Goal: Task Accomplishment & Management: Complete application form

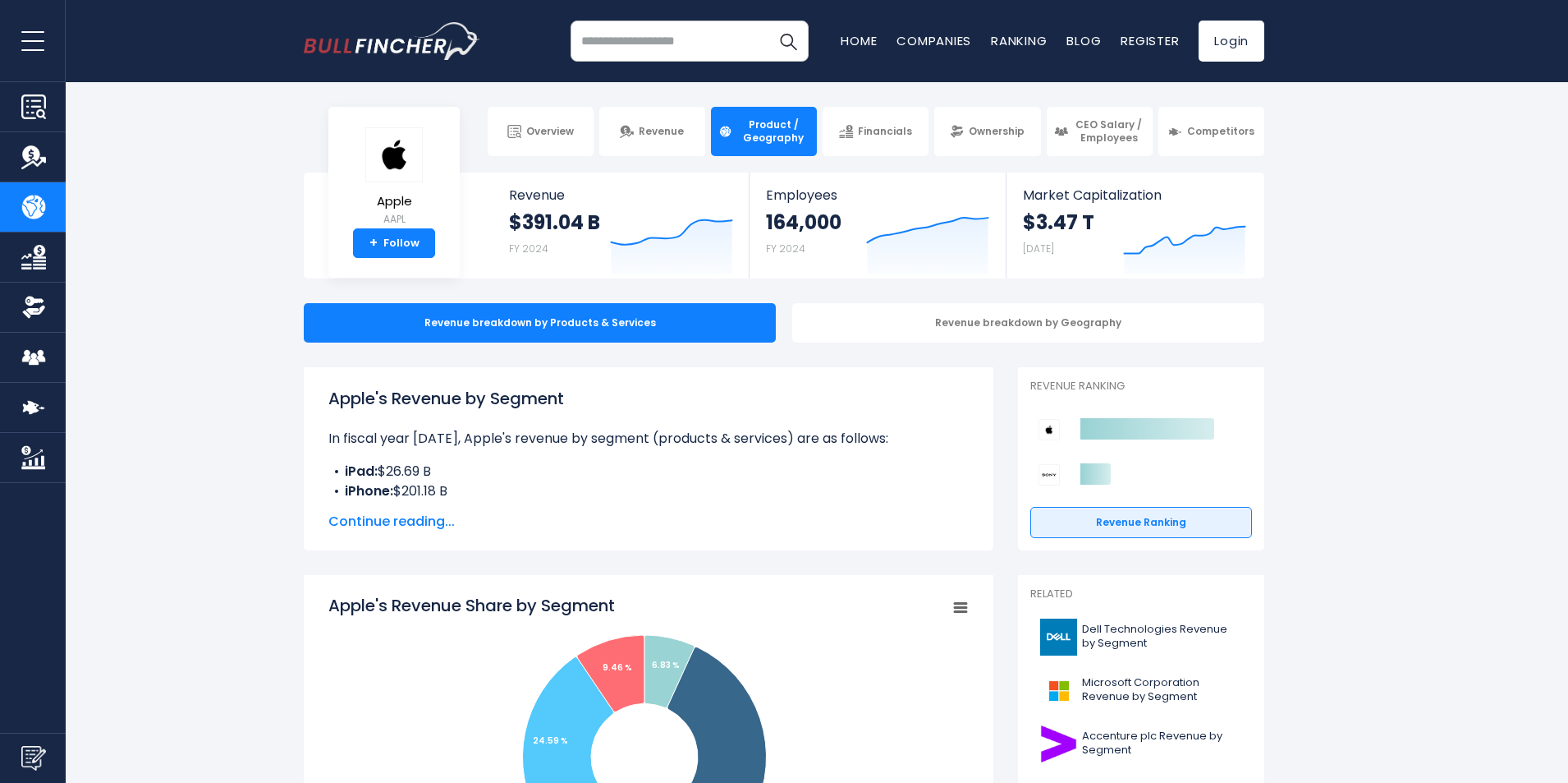
click at [340, 43] on img "Go to homepage" at bounding box center [391, 41] width 176 height 38
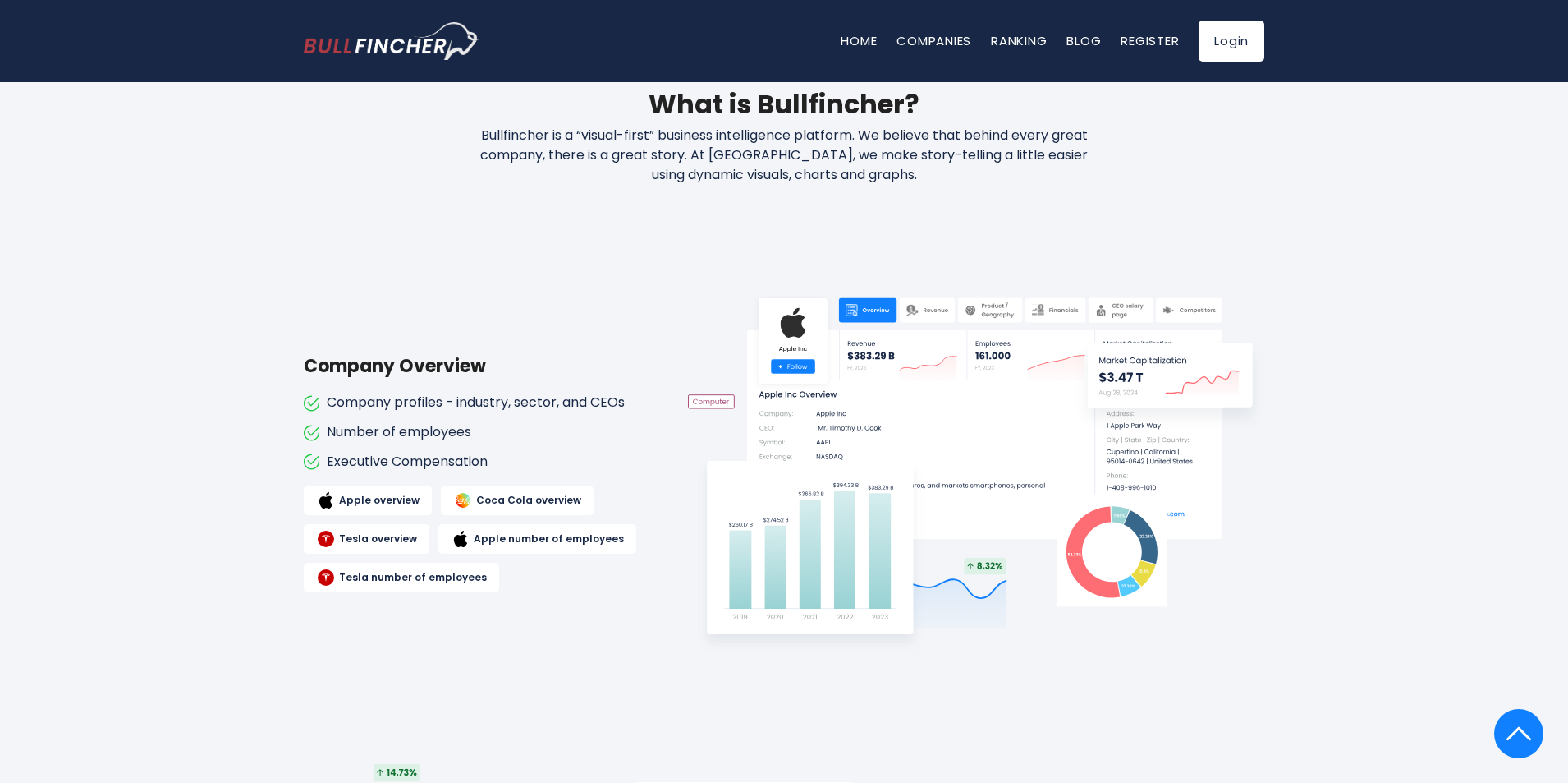
scroll to position [739, 0]
click at [1153, 34] on link "Register" at bounding box center [1150, 40] width 59 height 18
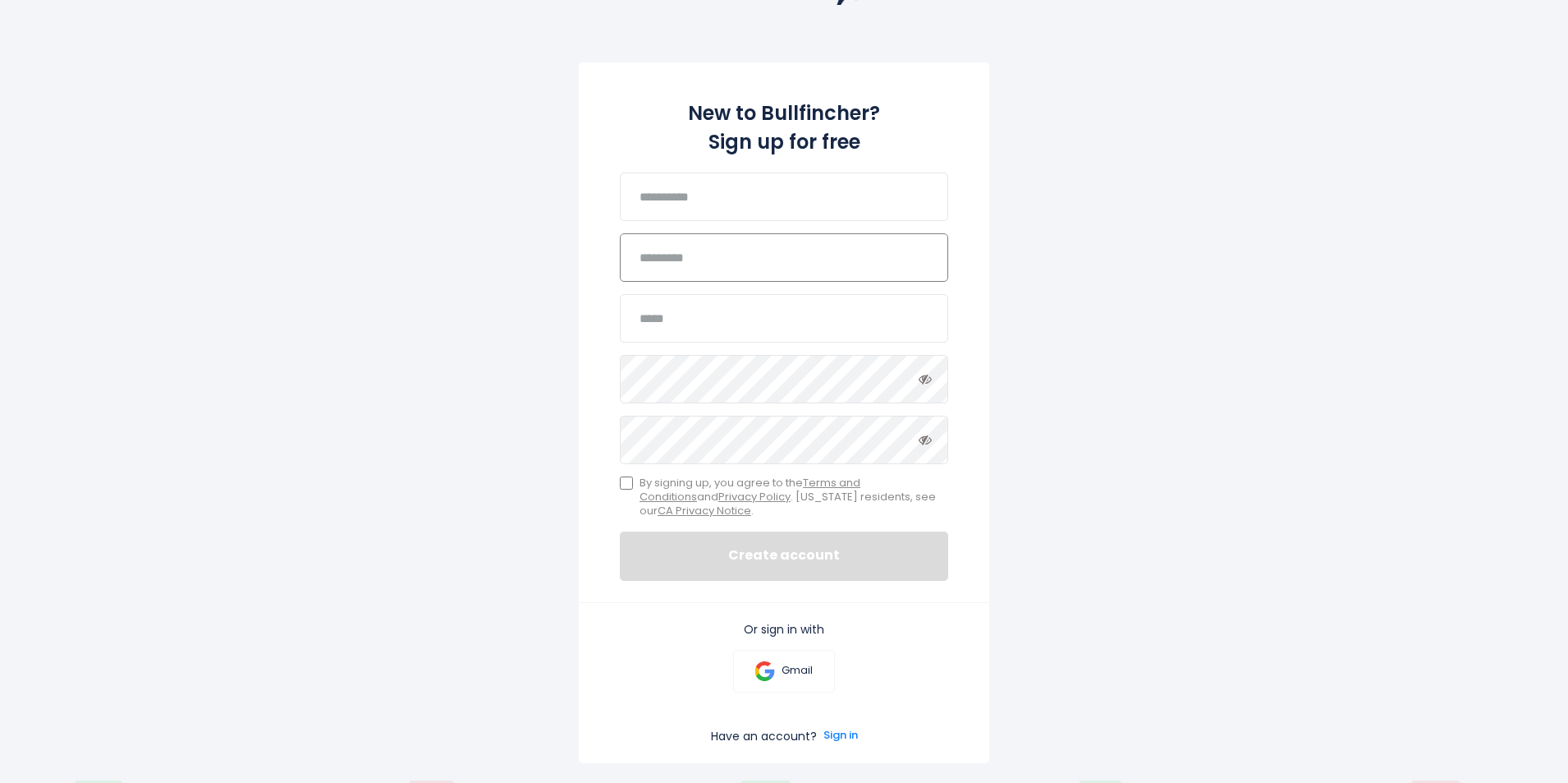
scroll to position [308, 0]
